Goal: Information Seeking & Learning: Learn about a topic

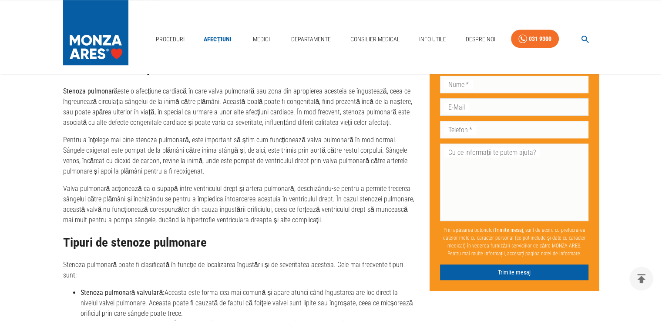
scroll to position [555, 0]
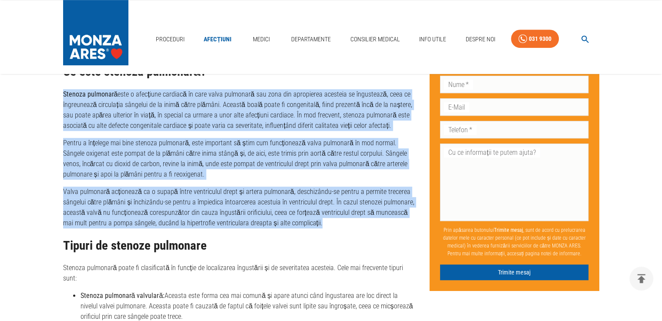
drag, startPoint x: 64, startPoint y: 93, endPoint x: 308, endPoint y: 226, distance: 278.5
copy div "Loremip dolorsita cons a elitseddo eiusmodt in utla etdol magnaaliq eni admi ve…"
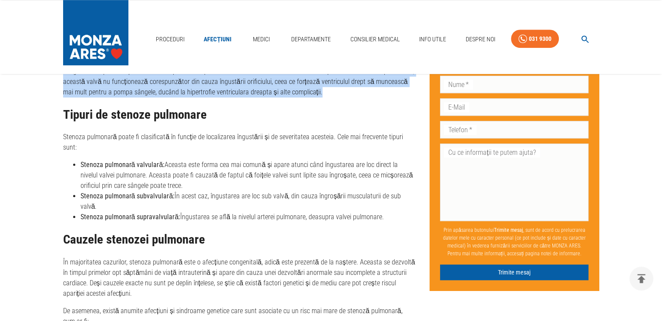
scroll to position [683, 0]
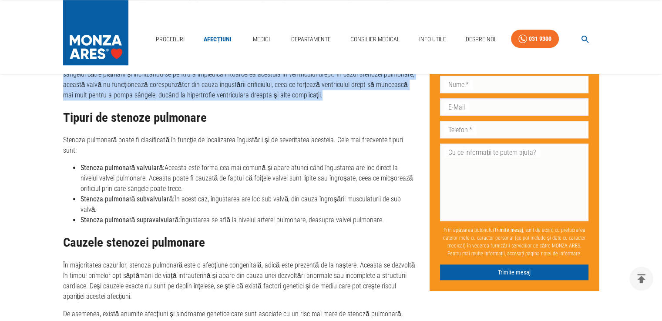
drag, startPoint x: 81, startPoint y: 155, endPoint x: 170, endPoint y: 178, distance: 92.7
click at [170, 178] on li "Stenoza pulmonară valvulară: Aceasta este forma cea mai comună și apare atunci …" at bounding box center [249, 178] width 336 height 31
copy li "Stenoza pulmonară valvulară: Aceasta este forma cea mai comună și apare atunci …"
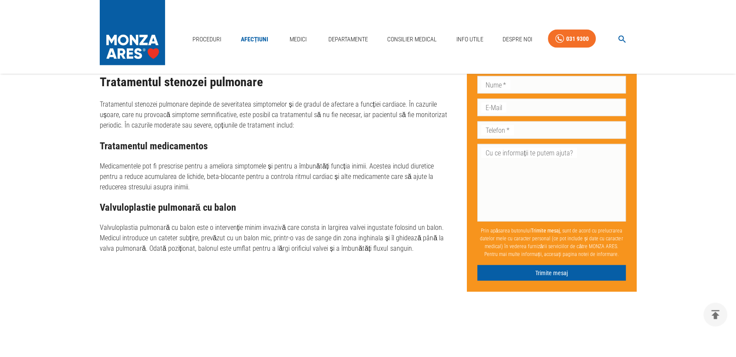
scroll to position [1940, 0]
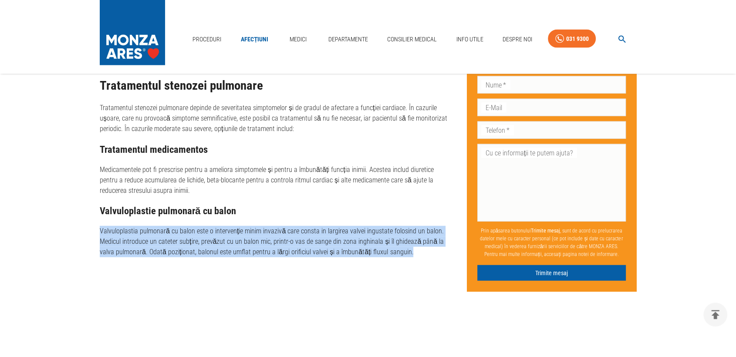
drag, startPoint x: 101, startPoint y: 187, endPoint x: 418, endPoint y: 214, distance: 318.1
click at [418, 226] on p "Valvuloplastia pulmonară cu balon este o intervenție minim invazivă care consta…" at bounding box center [276, 241] width 353 height 31
copy p "Valvuloplastia pulmonară cu balon este o intervenție minim invazivă care consta…"
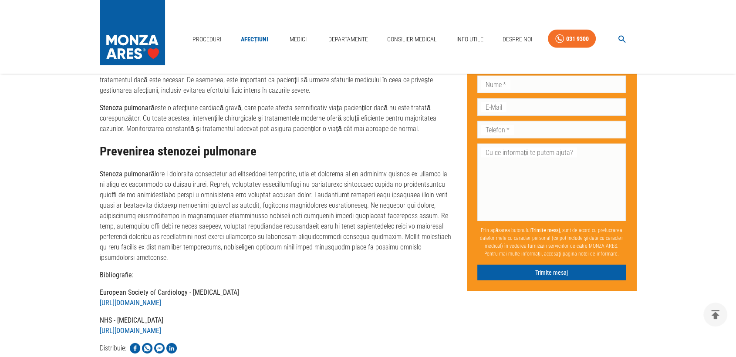
scroll to position [2389, 0]
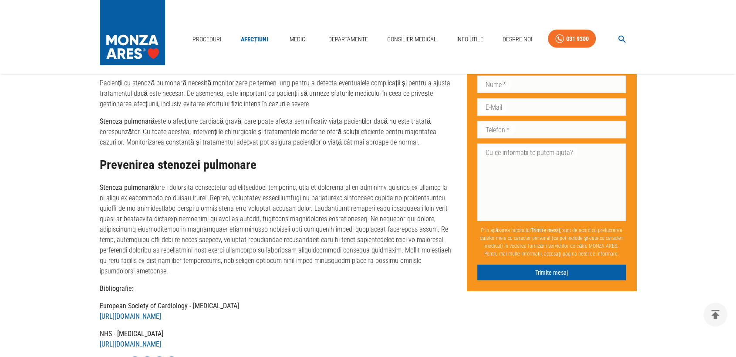
drag, startPoint x: 177, startPoint y: 264, endPoint x: 97, endPoint y: 256, distance: 79.6
copy strong "European Society of Cardiology - [MEDICAL_DATA] [URL][DOMAIN_NAME]"
drag, startPoint x: 268, startPoint y: 293, endPoint x: 94, endPoint y: 279, distance: 174.7
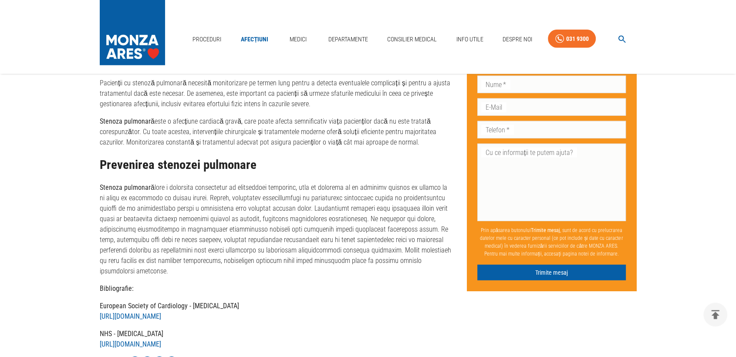
copy strong "NHS - [MEDICAL_DATA] [URL][DOMAIN_NAME]"
